Goal: Use online tool/utility: Use online tool/utility

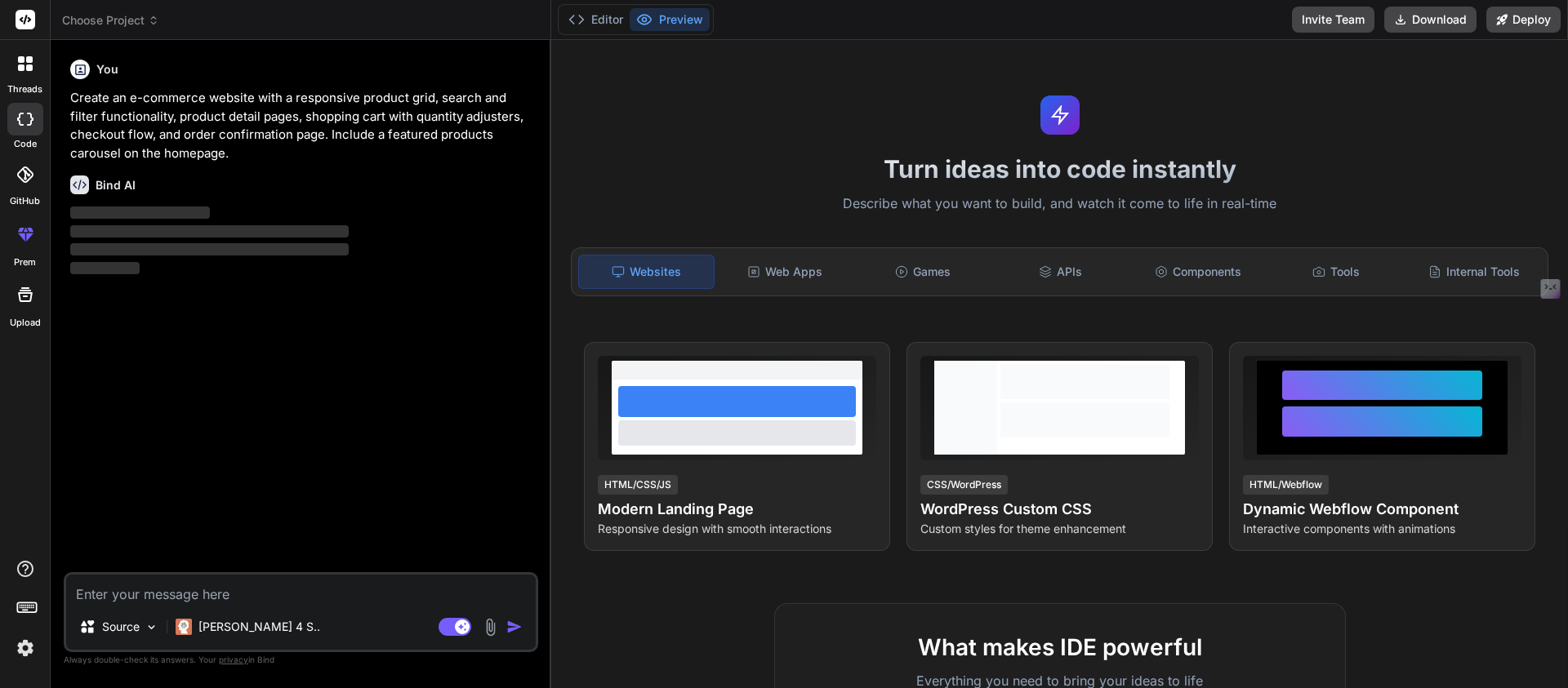
type textarea "x"
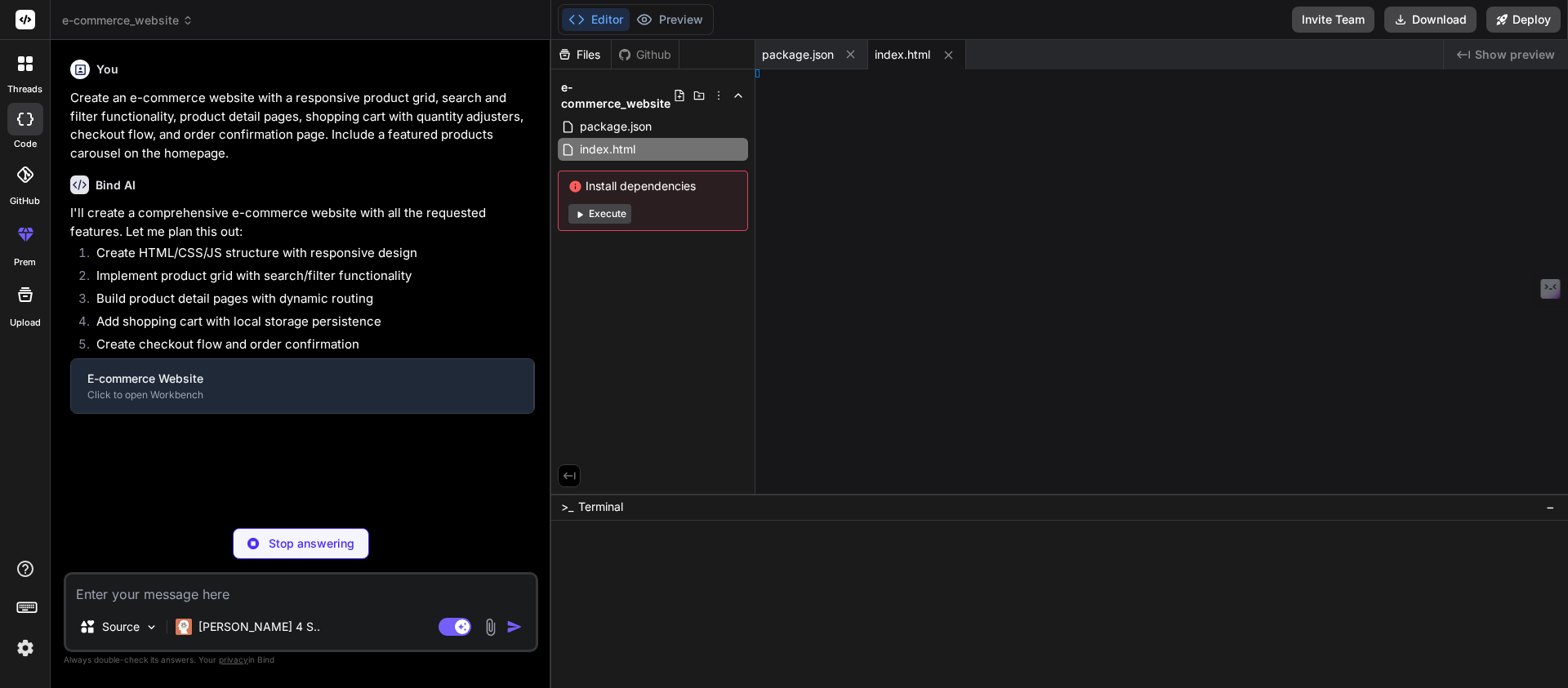
type textarea "</body> </html>"
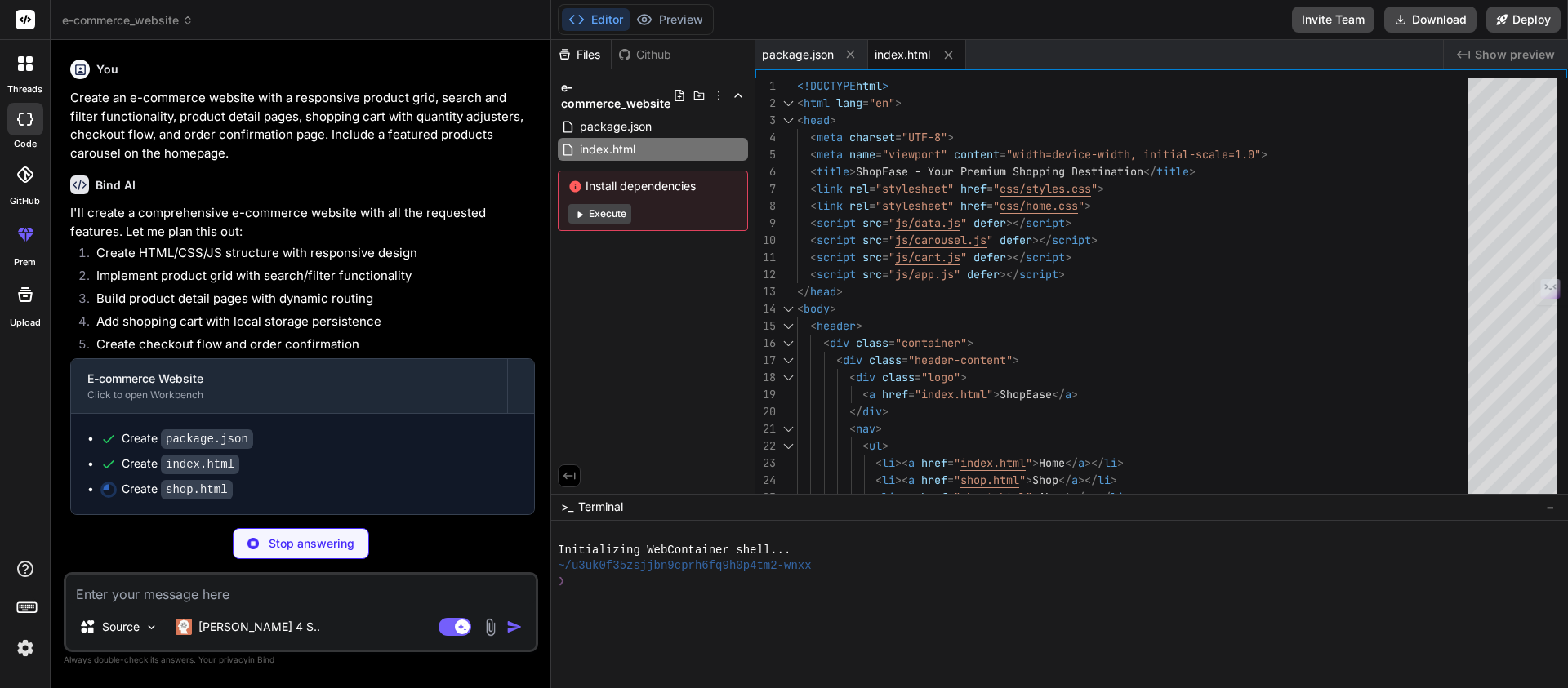
type textarea "x"
type textarea "</div> <div class="footer-bottom"> <p>&copy; 2023 ShopEase. All rights reserved…"
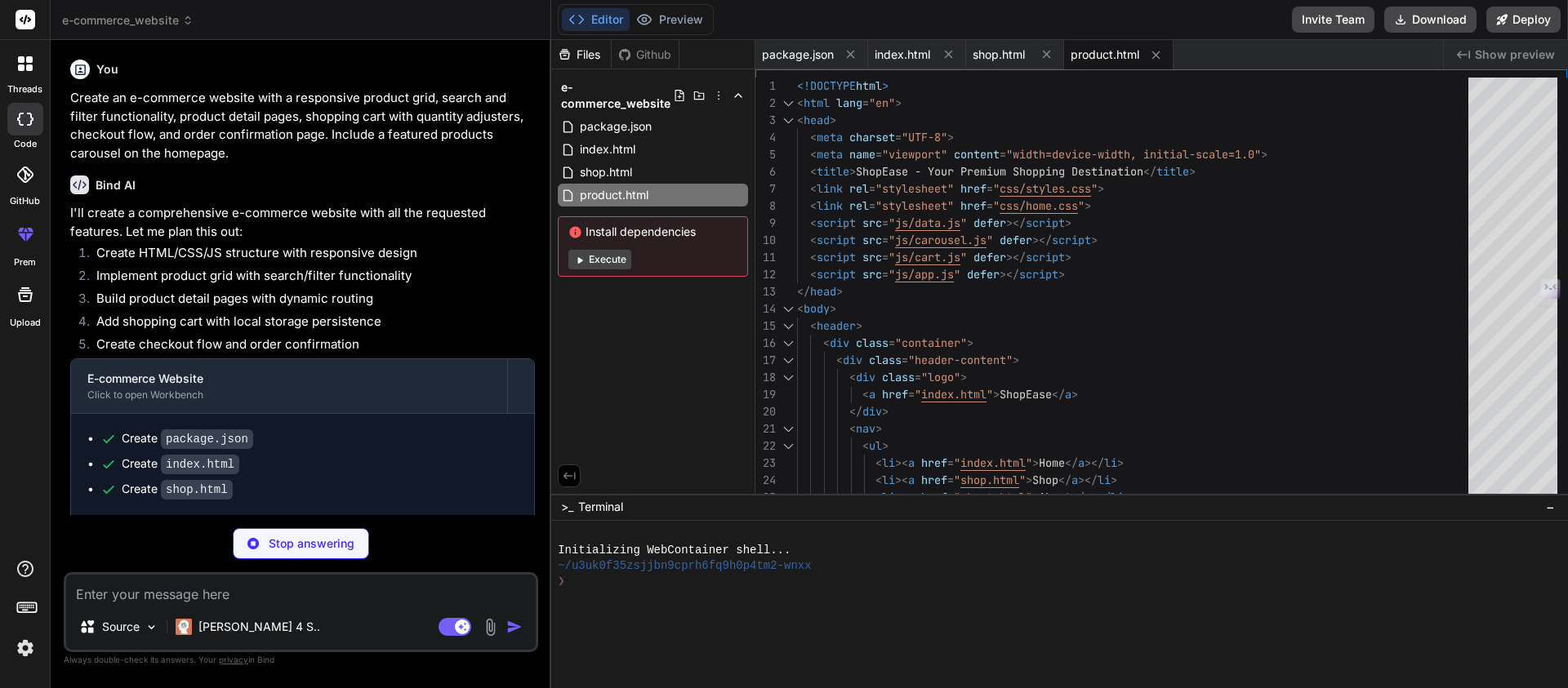
type textarea "x"
type textarea "</footer> </body> </html>"
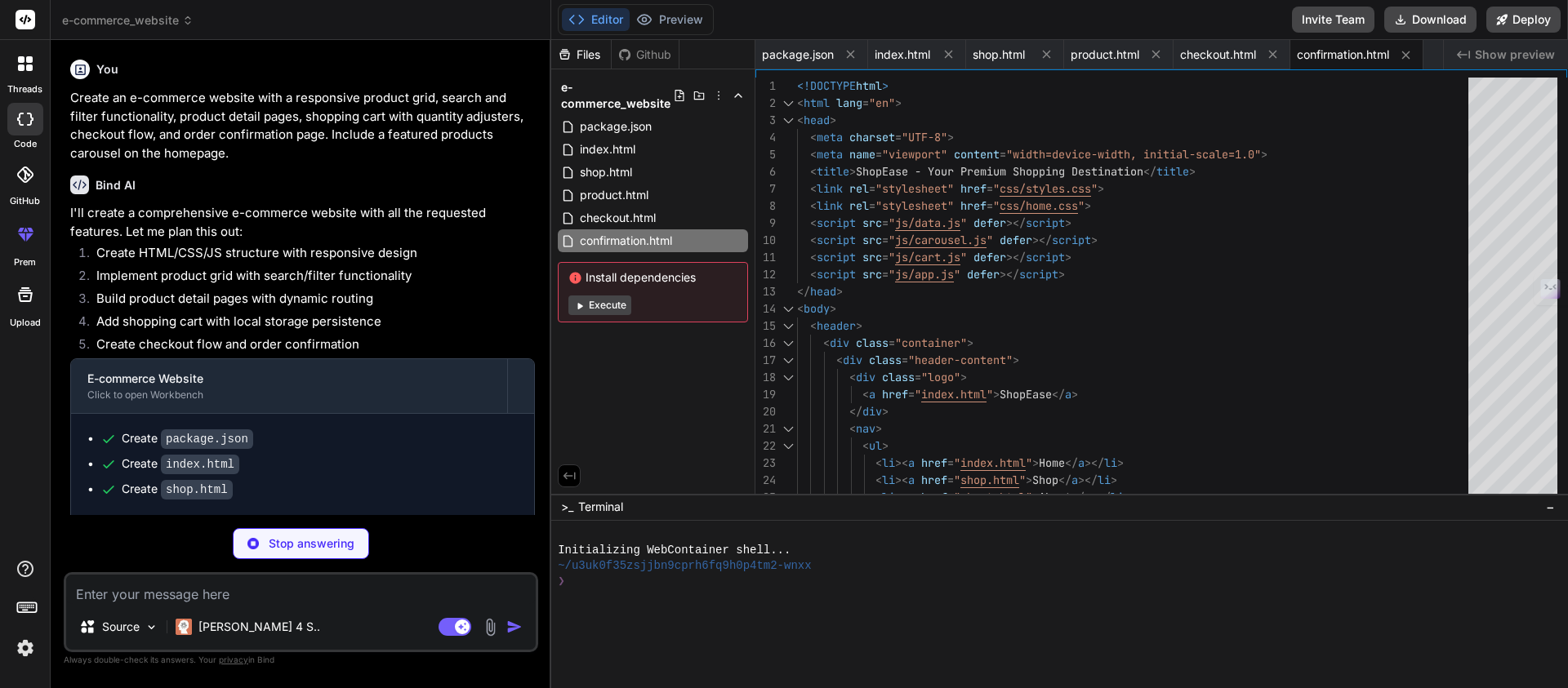
type textarea "x"
type textarea ".product-controls { flex-direction: column; align-items: flex-start; gap: 10px;…"
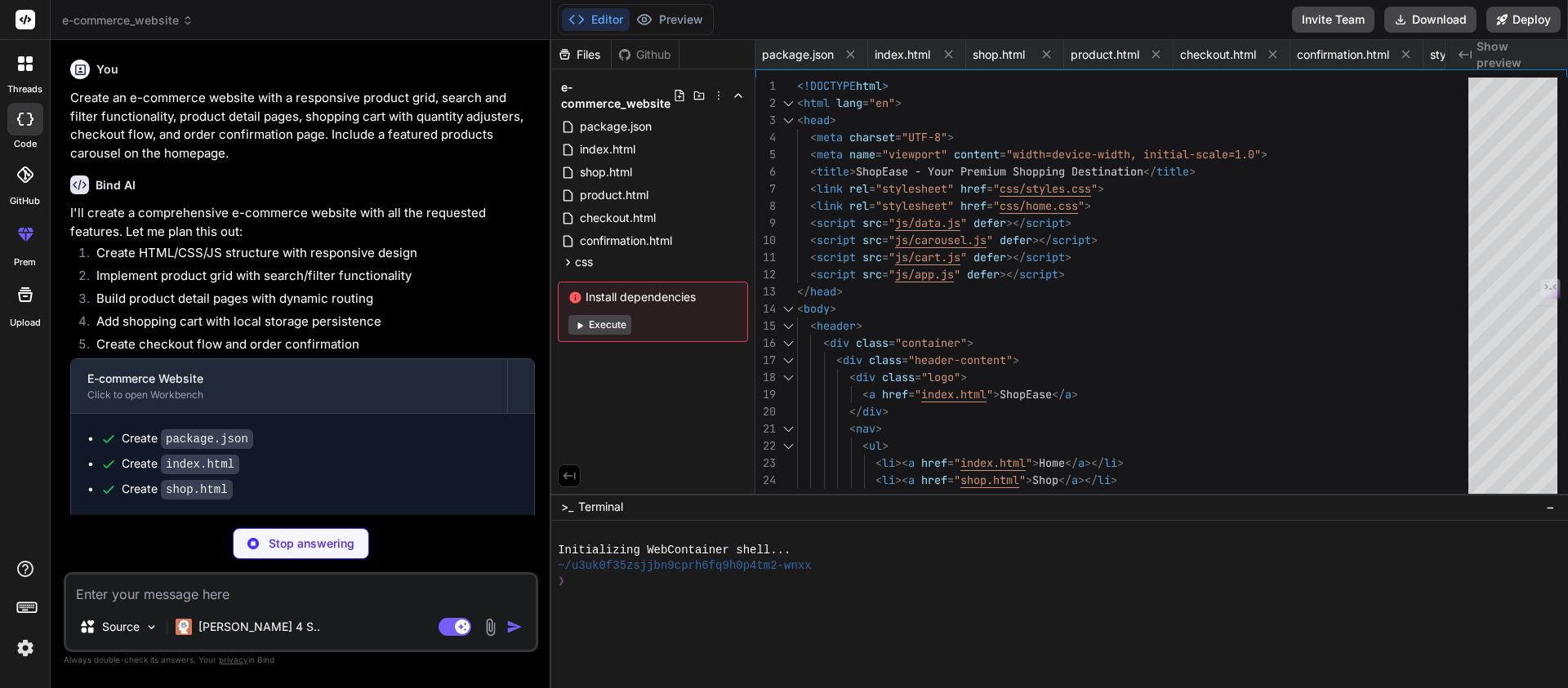
type textarea "x"
type textarea "} }"
type textarea "x"
type textarea ".recommendations-grid { grid-template-columns: 1fr; } }"
type textarea "x"
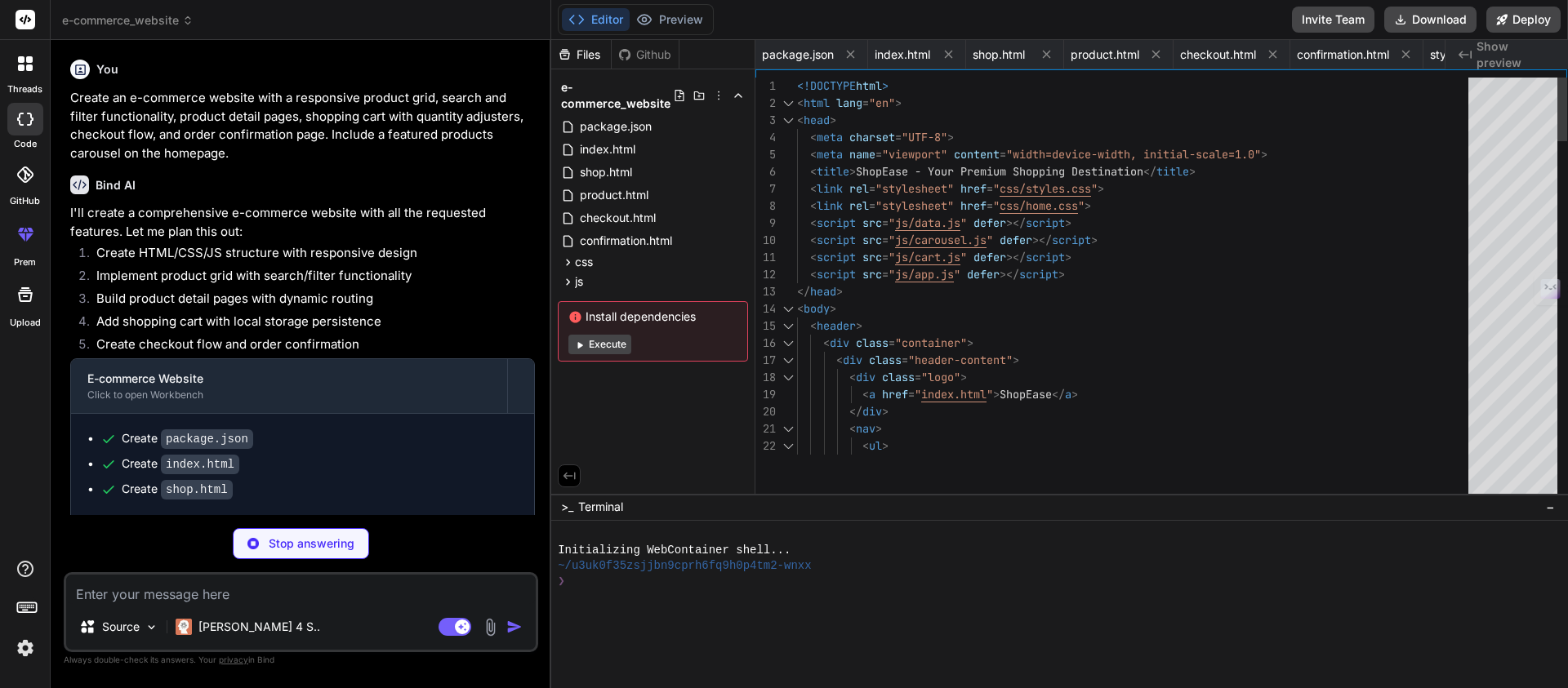
type textarea "'FREESHIP': { discount: 5.99, type: 'fixed', applyTo: 'shipping' } }; if (valid…"
type textarea "x"
type textarea "}"
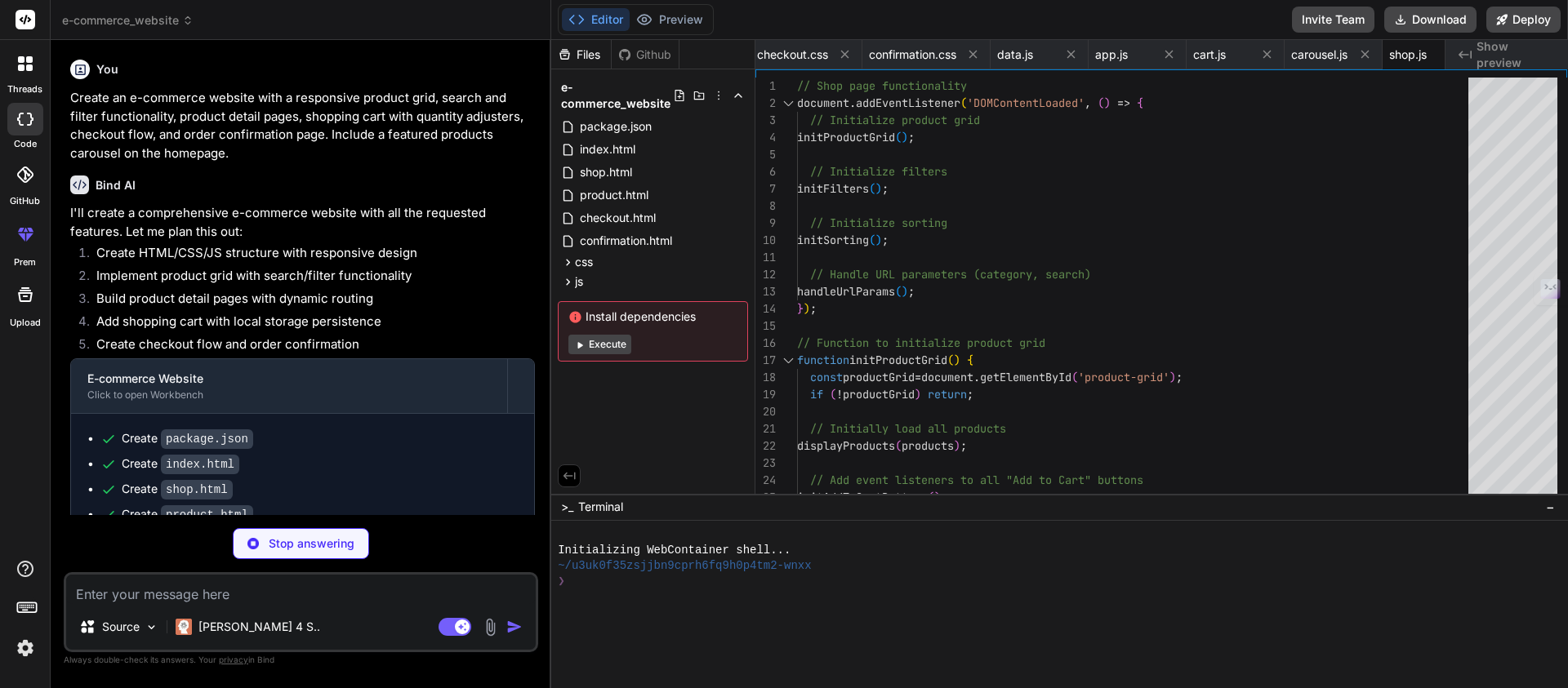
type textarea "x"
type textarea "return string.charAt(0).toUpperCase() + string.slice(1); }"
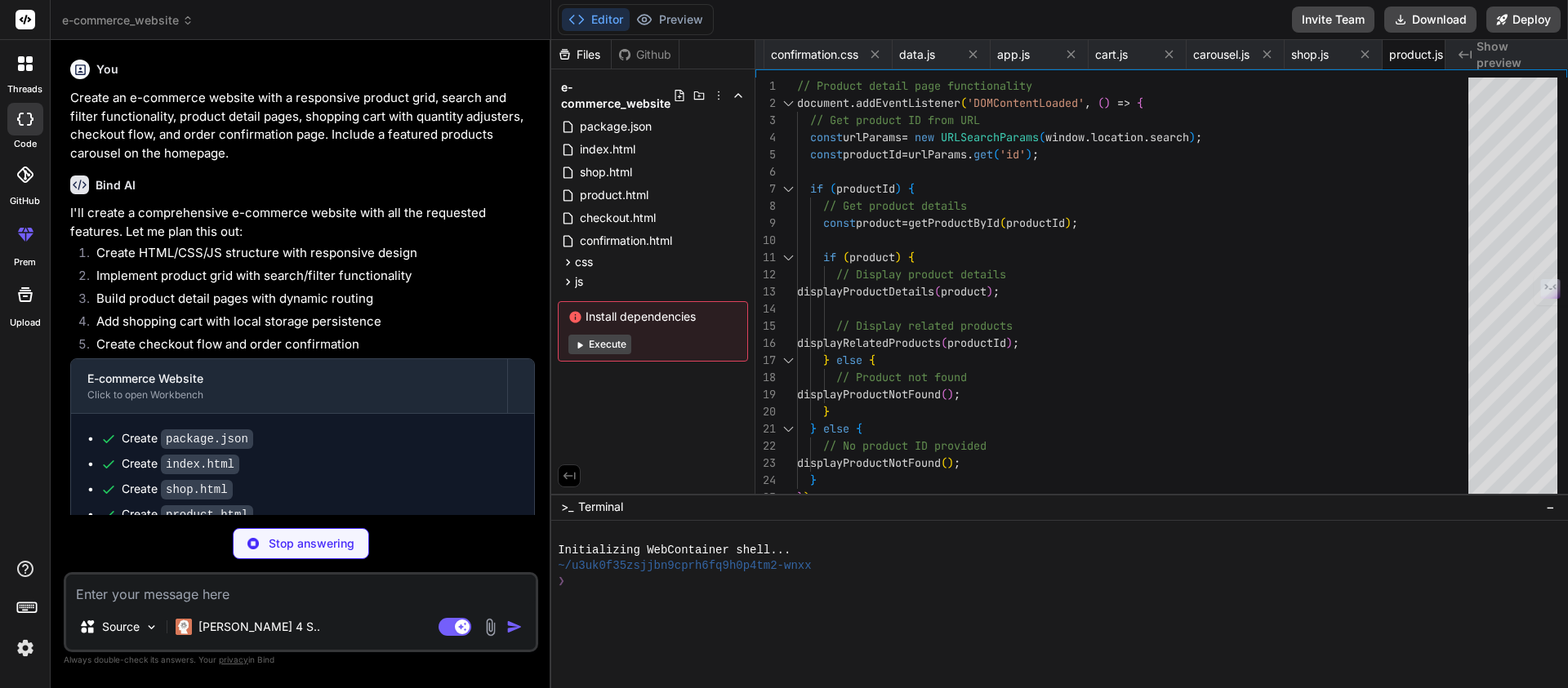
type textarea "x"
type textarea "}"
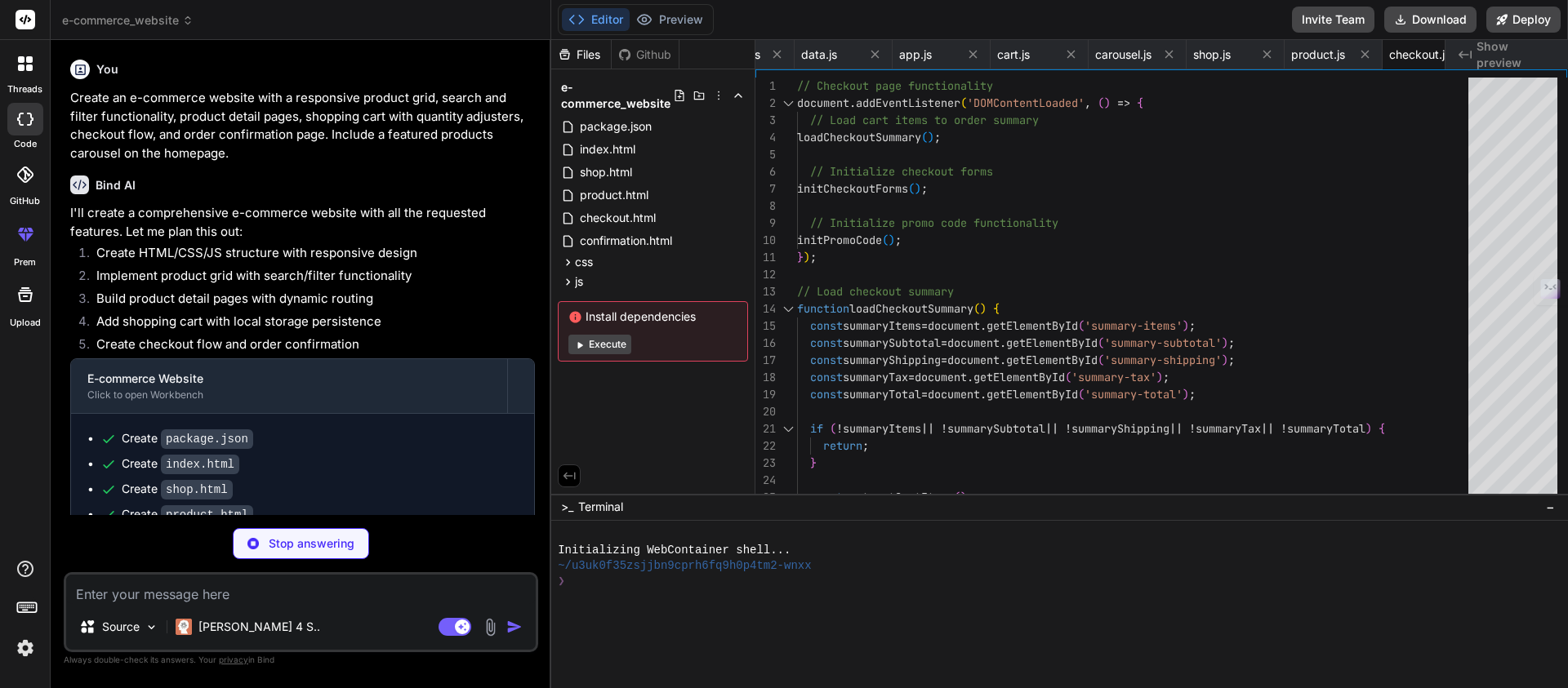
type textarea "x"
type textarea "if (printReceiptBtn) { printReceiptBtn.addEventListener('click', function() { w…"
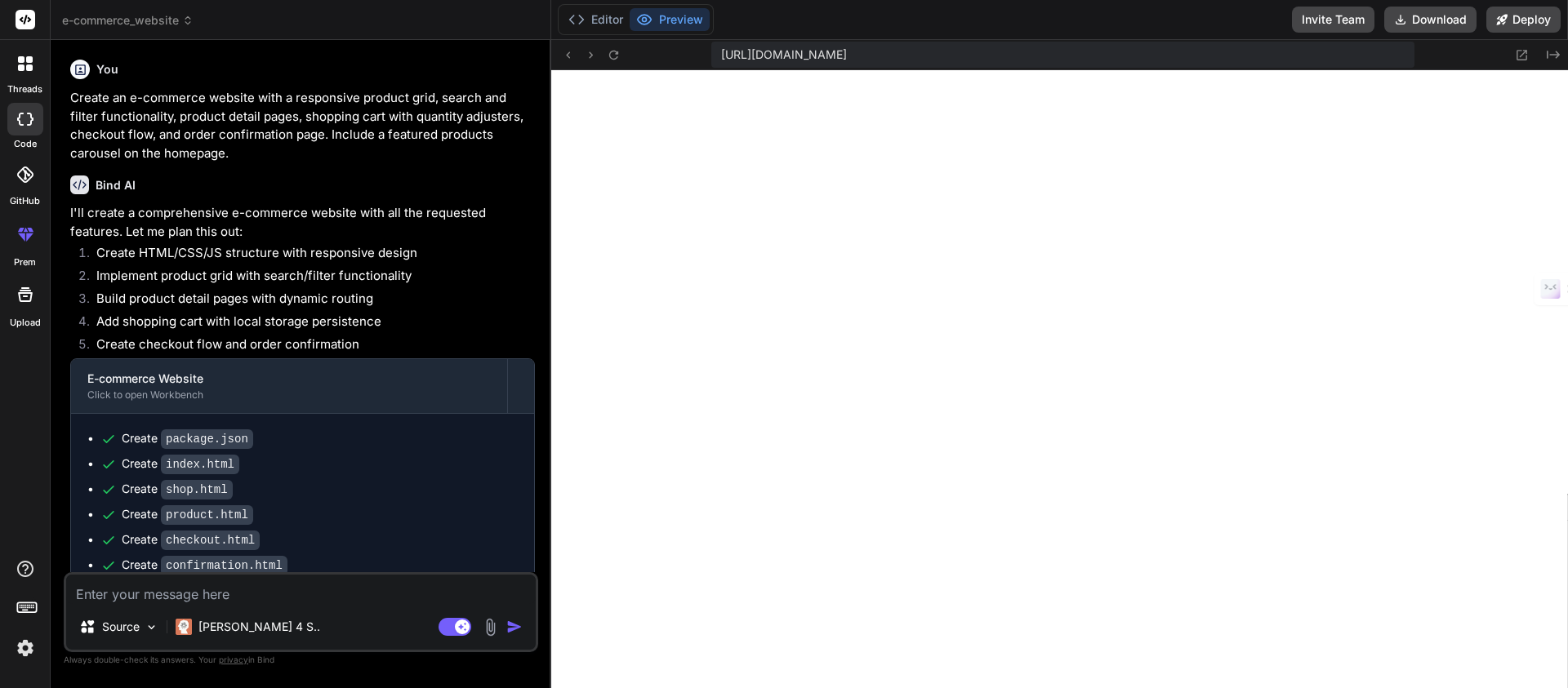
scroll to position [1302, 0]
type textarea "x"
click at [594, 13] on button "Editor" at bounding box center [595, 19] width 68 height 23
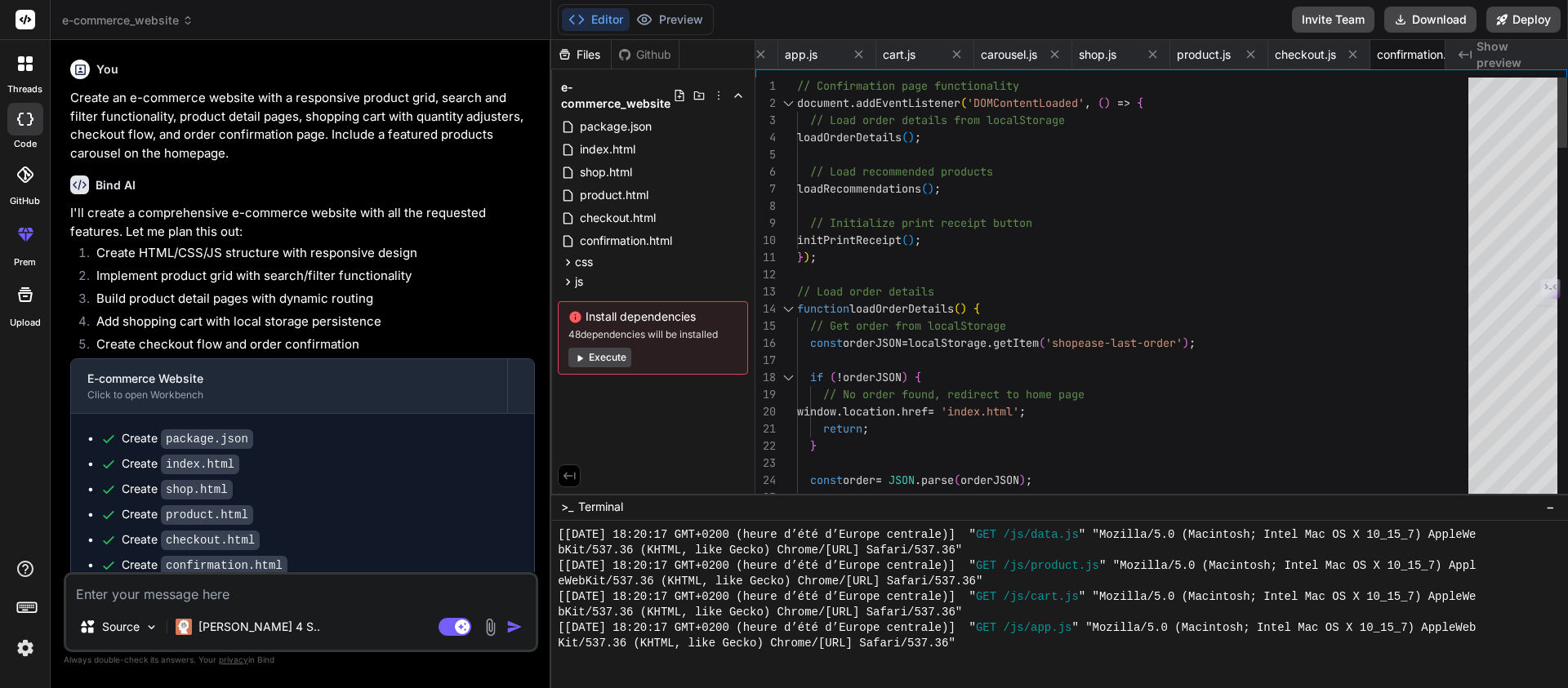
type textarea "}); // Load order details function loadOrderDetails() { // Get order from local…"
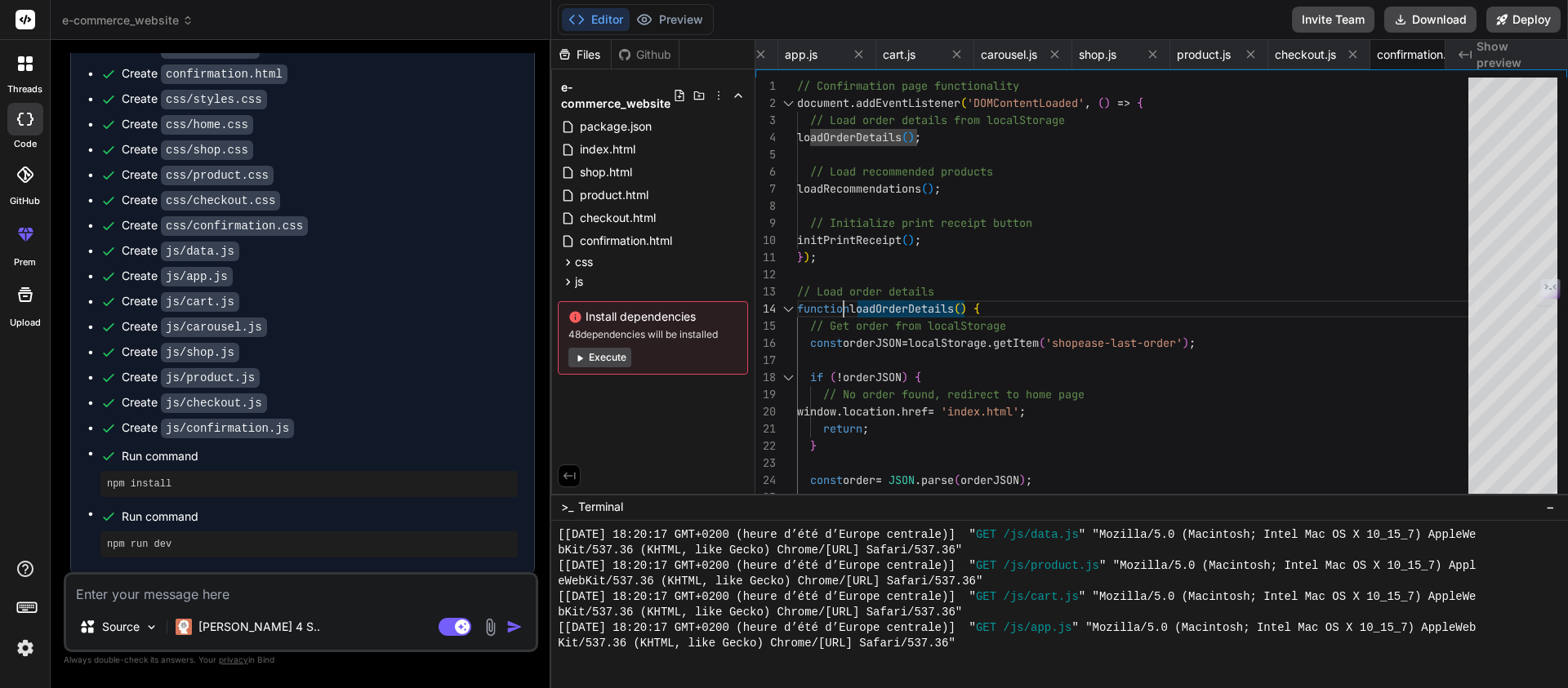
scroll to position [726, 0]
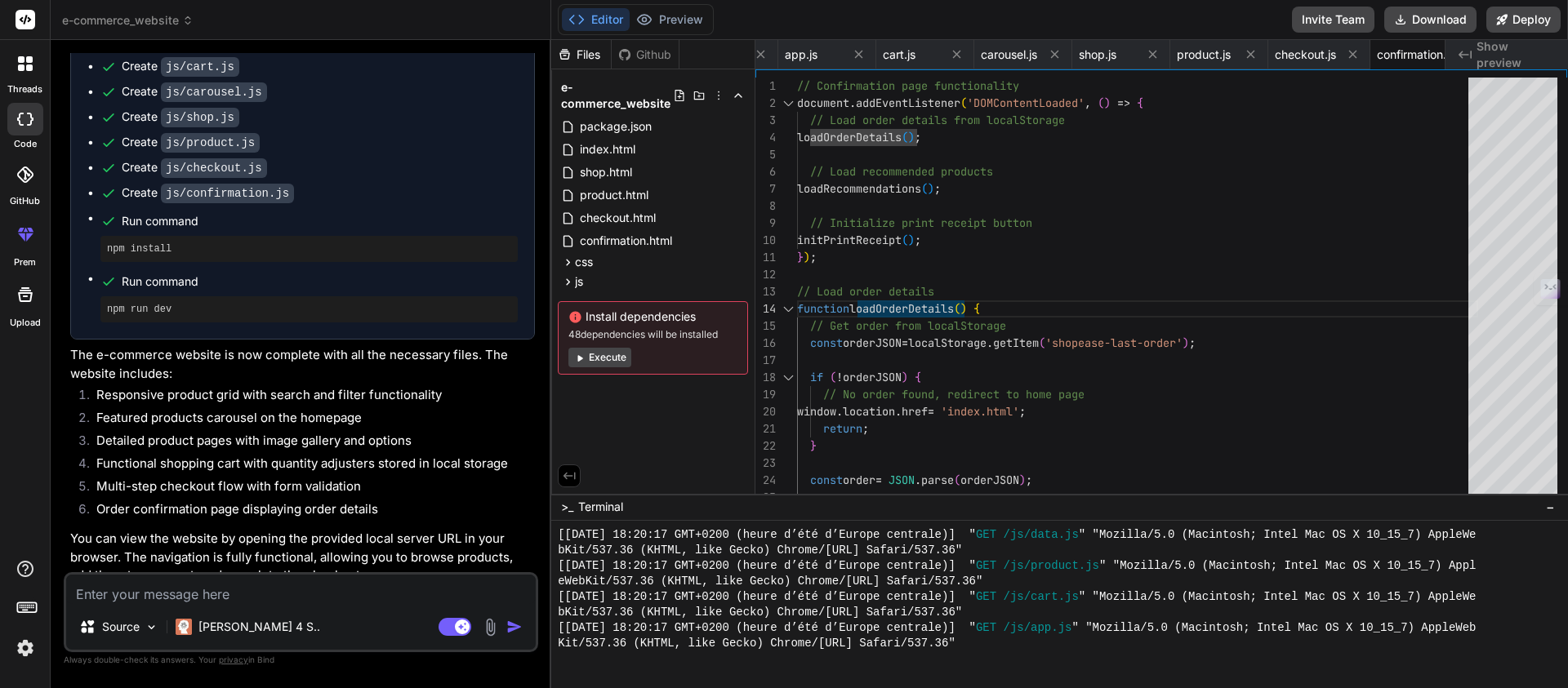
click at [27, 250] on div at bounding box center [25, 234] width 40 height 40
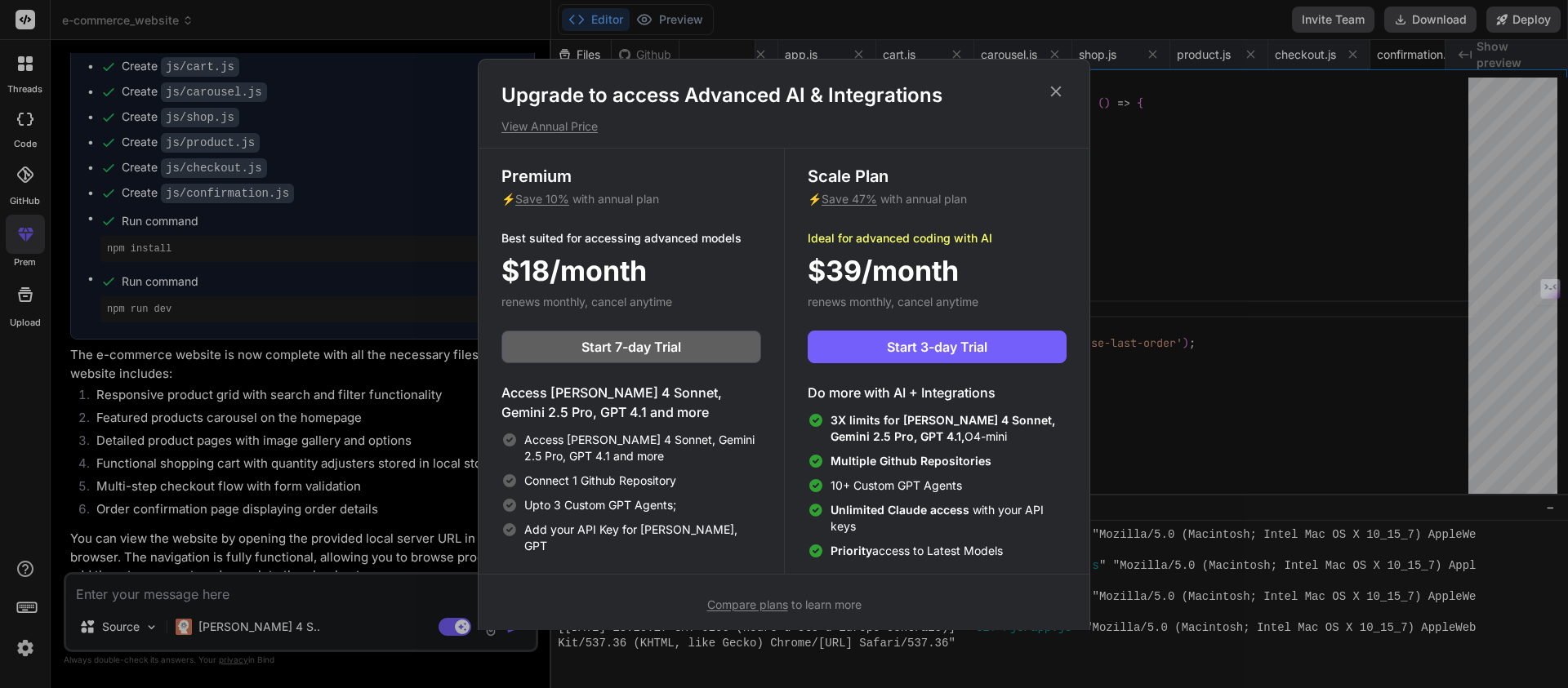
click at [1058, 91] on icon at bounding box center [1055, 91] width 18 height 18
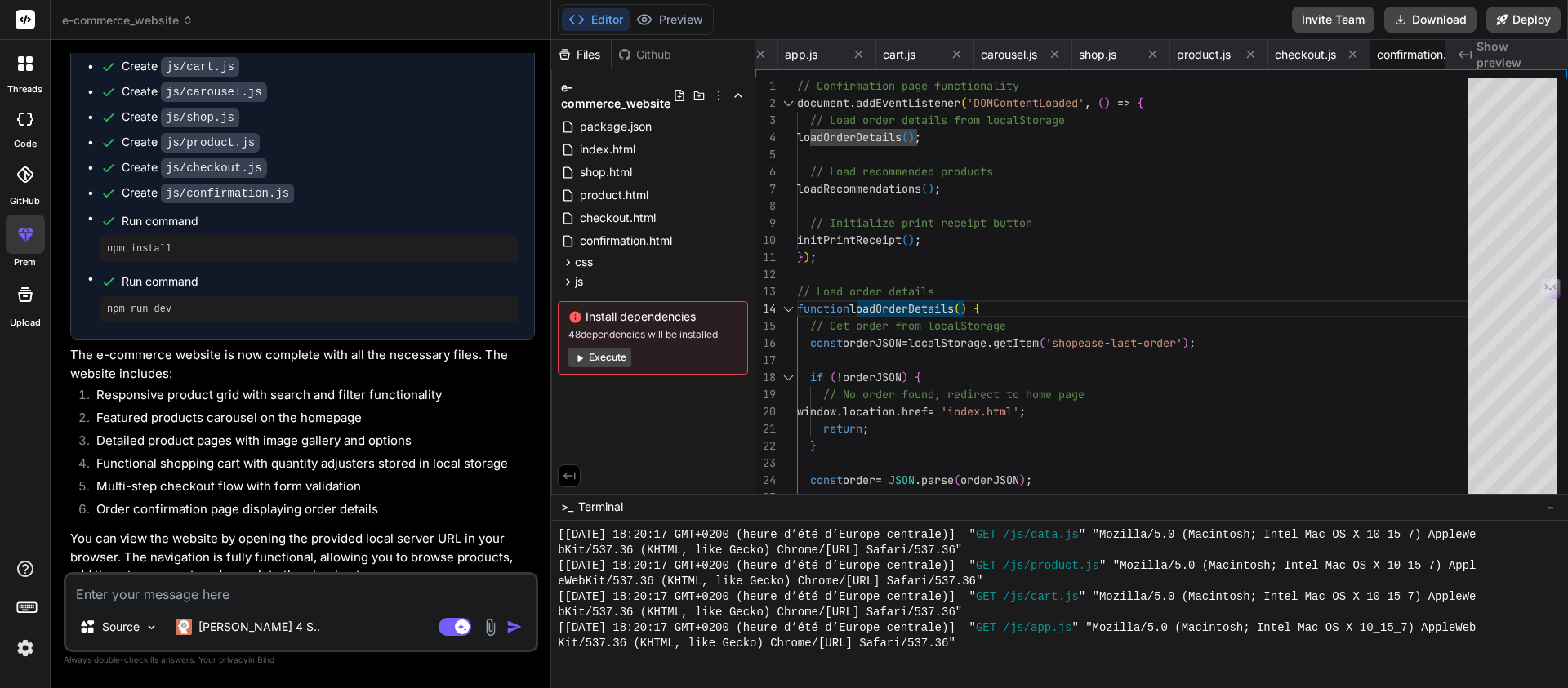
click at [13, 294] on div at bounding box center [25, 294] width 40 height 40
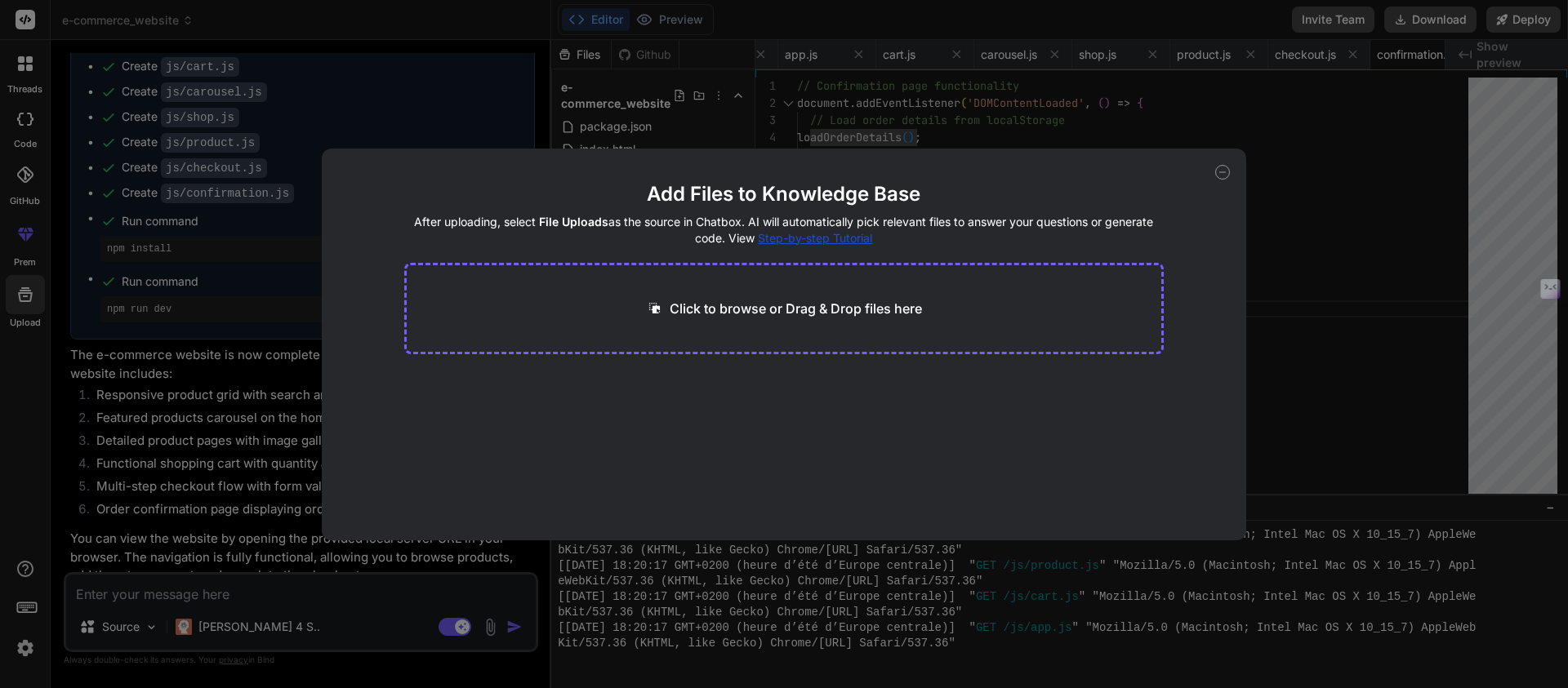
click at [1218, 168] on icon at bounding box center [1221, 172] width 14 height 14
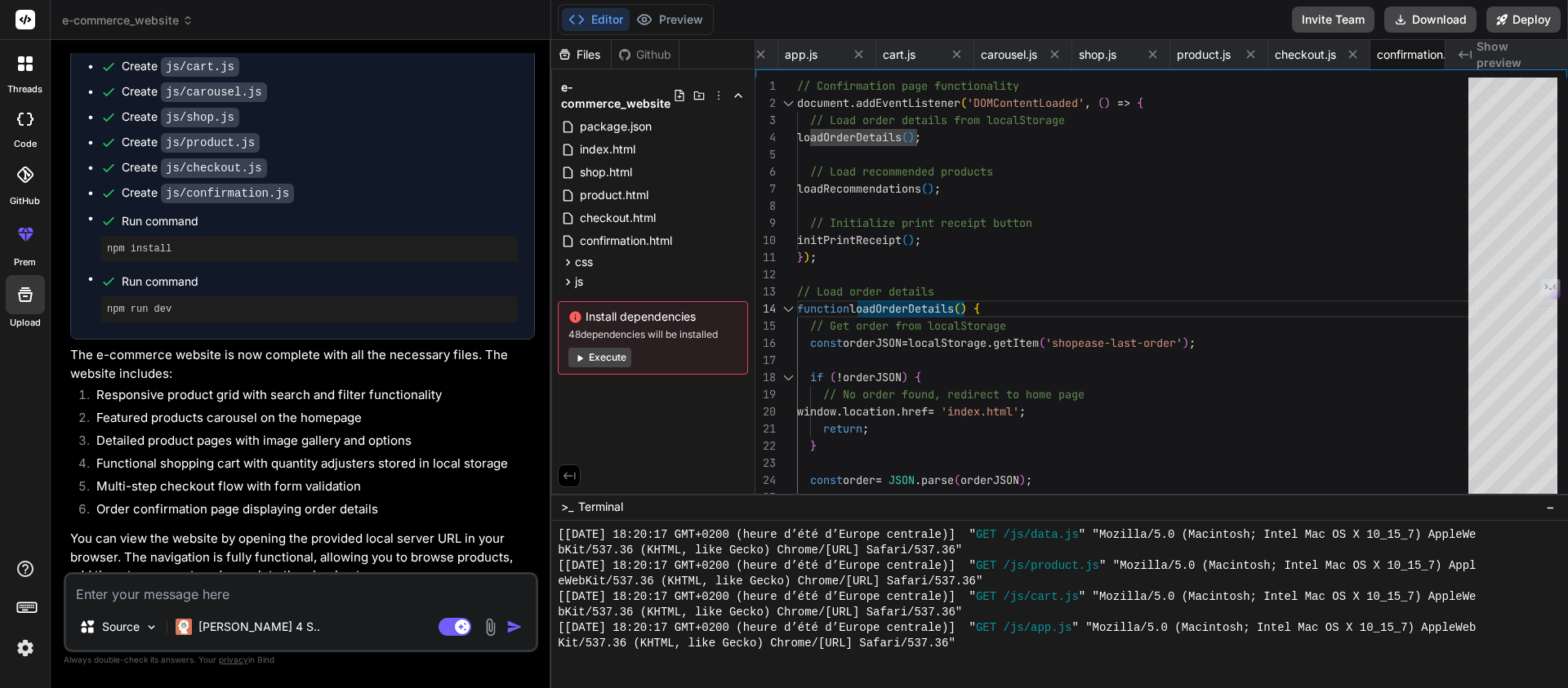
click at [24, 174] on icon at bounding box center [24, 174] width 16 height 16
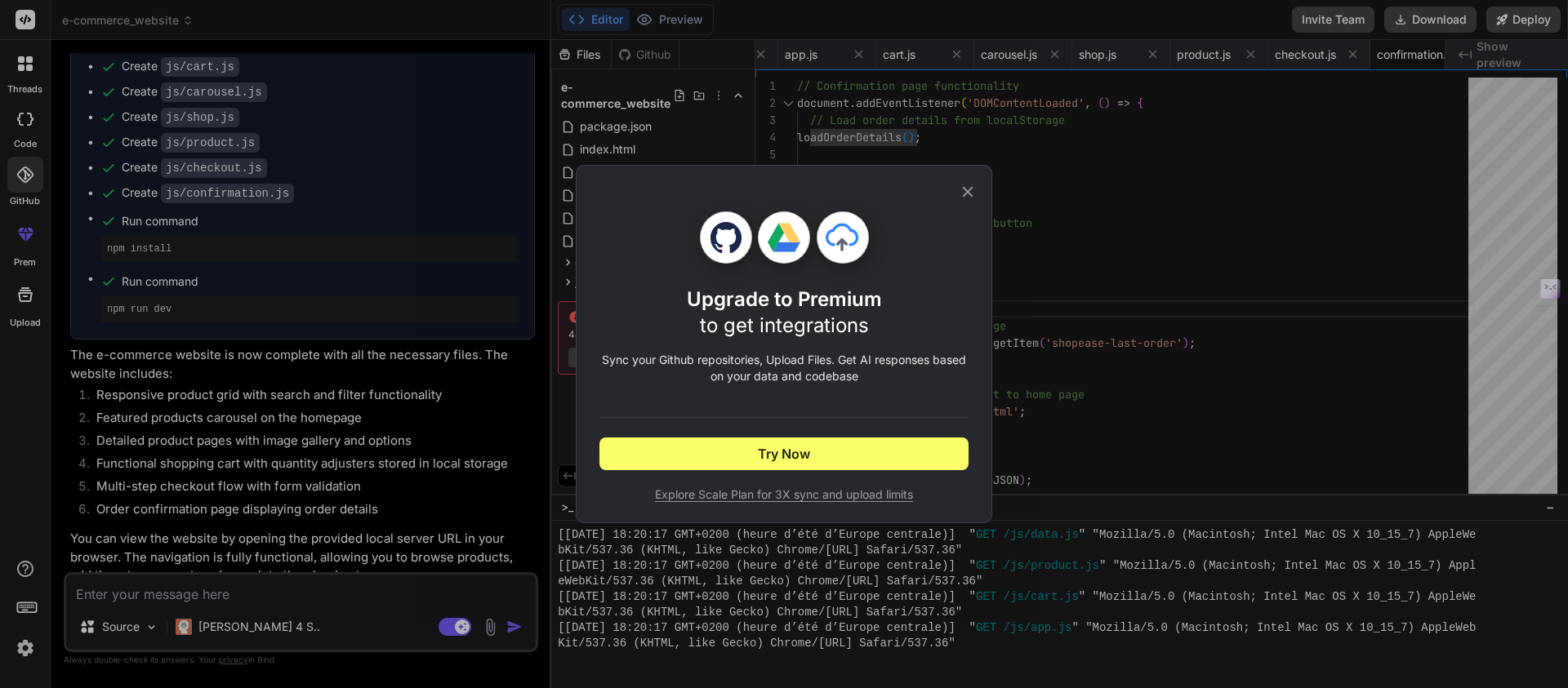
click at [970, 193] on icon at bounding box center [967, 191] width 18 height 18
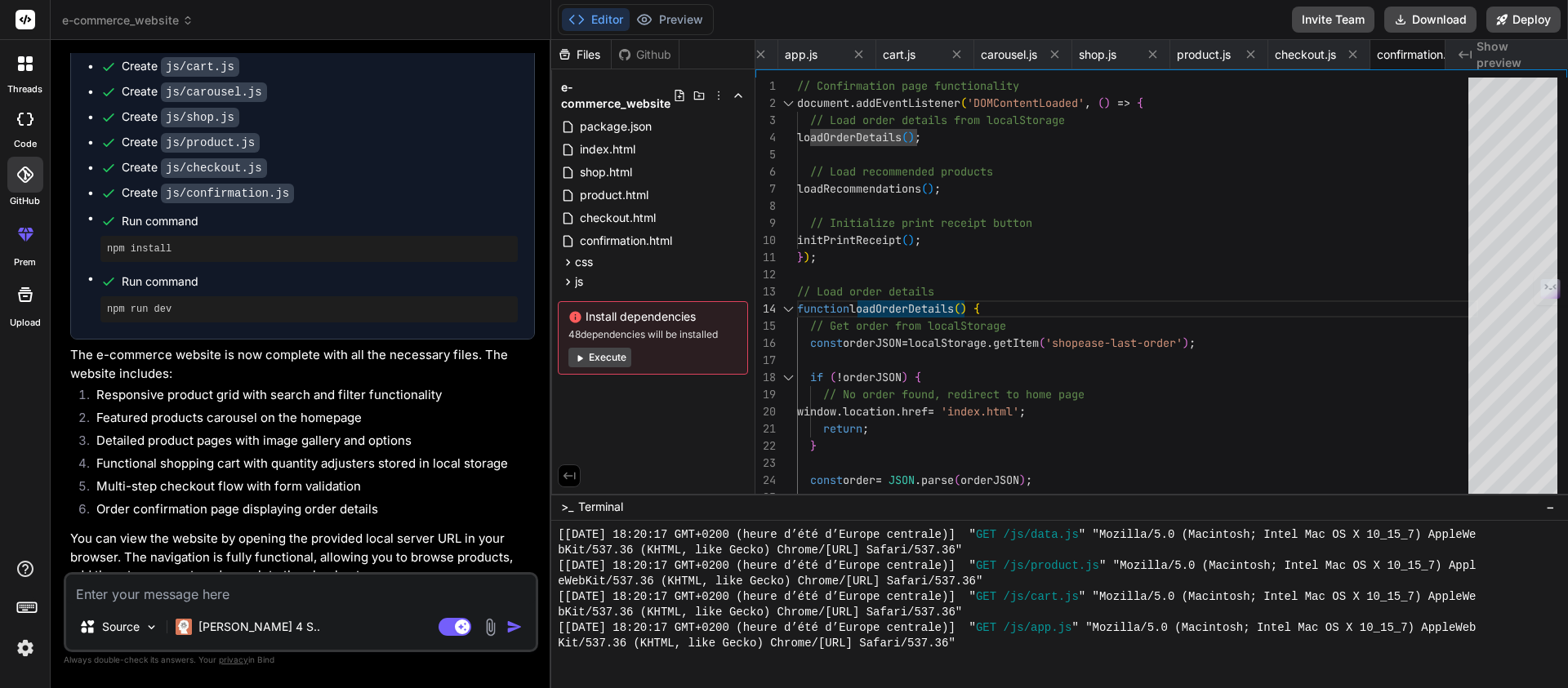
click at [25, 121] on icon at bounding box center [24, 119] width 16 height 13
click at [23, 82] on label "threads" at bounding box center [25, 89] width 35 height 13
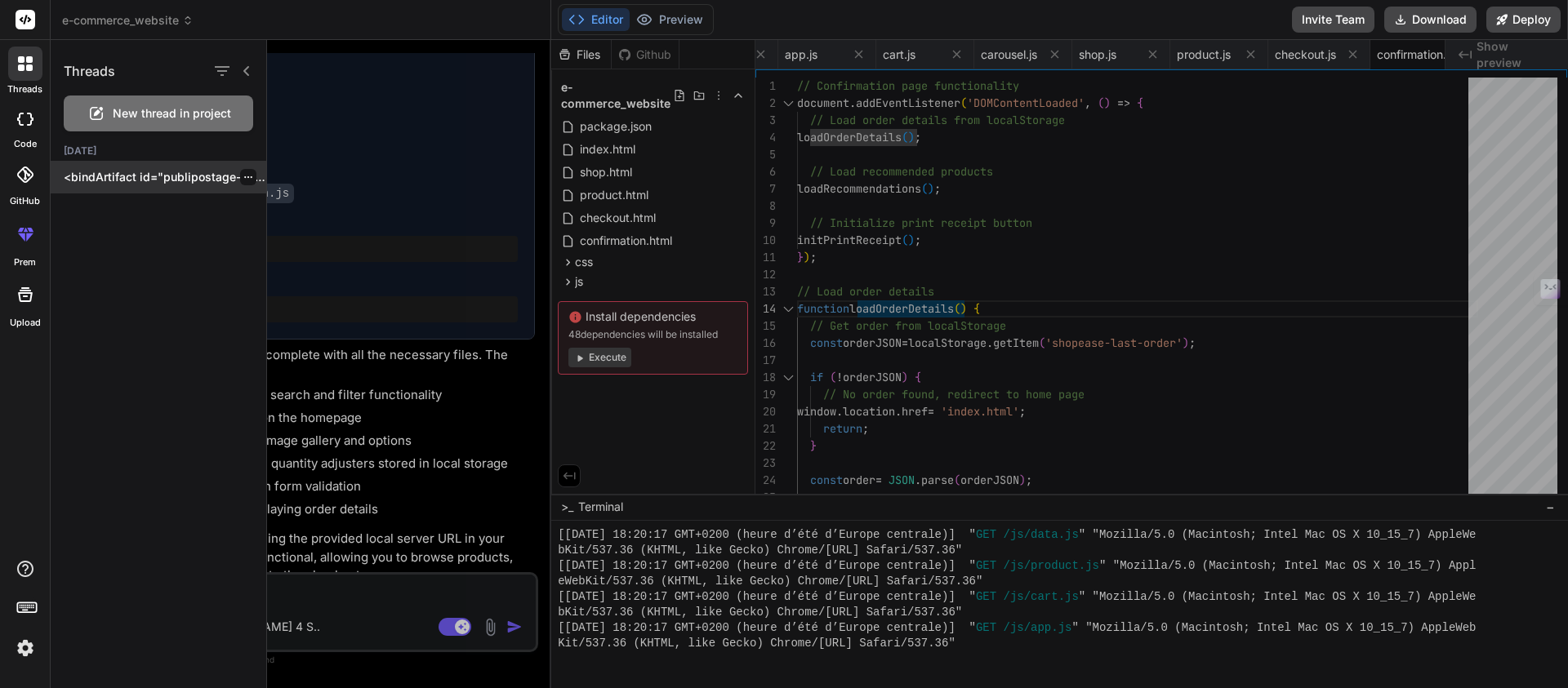
click at [149, 178] on p "<bindArtifact id="publipostage-google-drive-app" title="Application de Publipos…" at bounding box center [165, 177] width 203 height 16
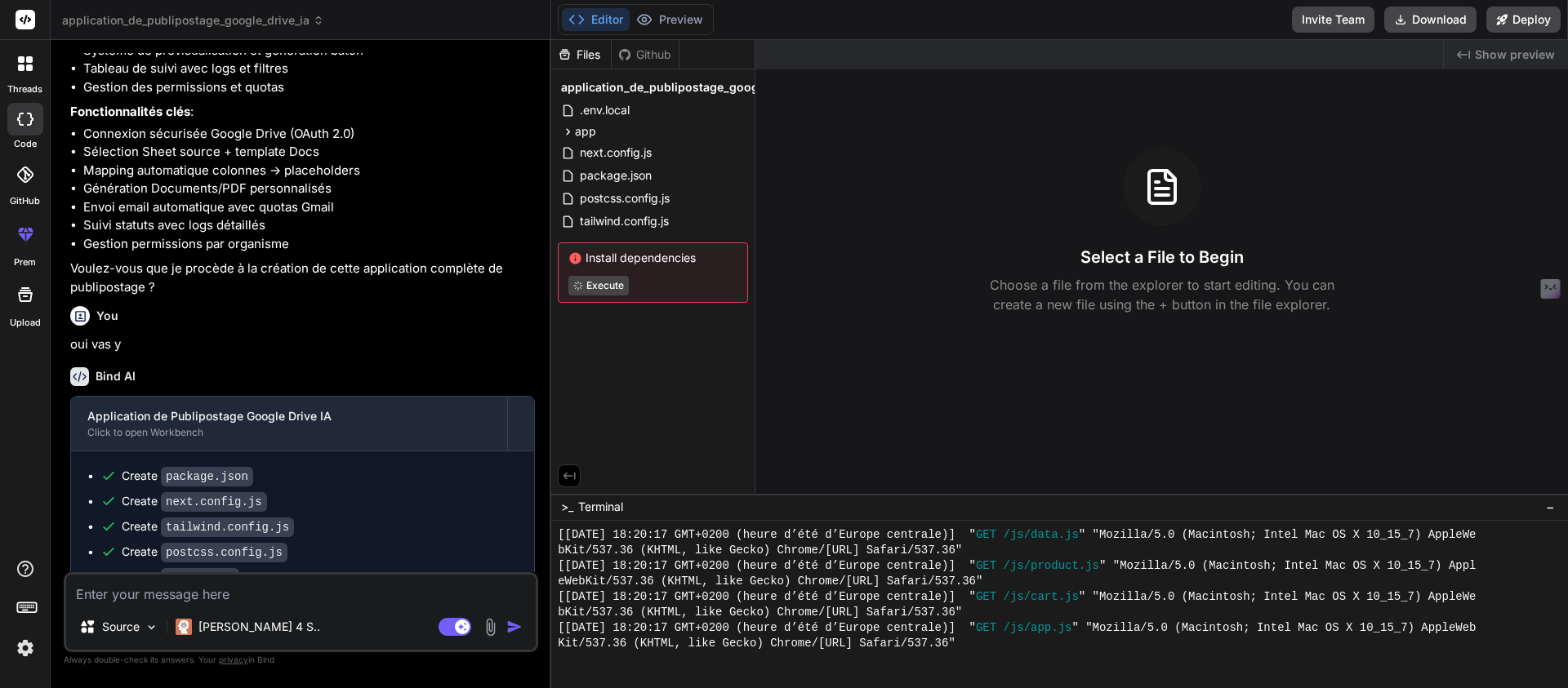
type textarea "x"
